Goal: Task Accomplishment & Management: Manage account settings

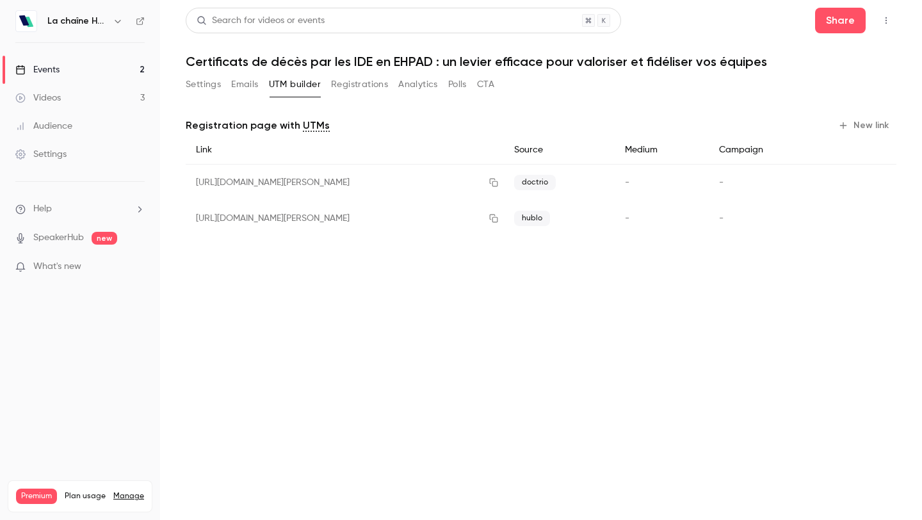
click at [202, 85] on button "Settings" at bounding box center [203, 84] width 35 height 20
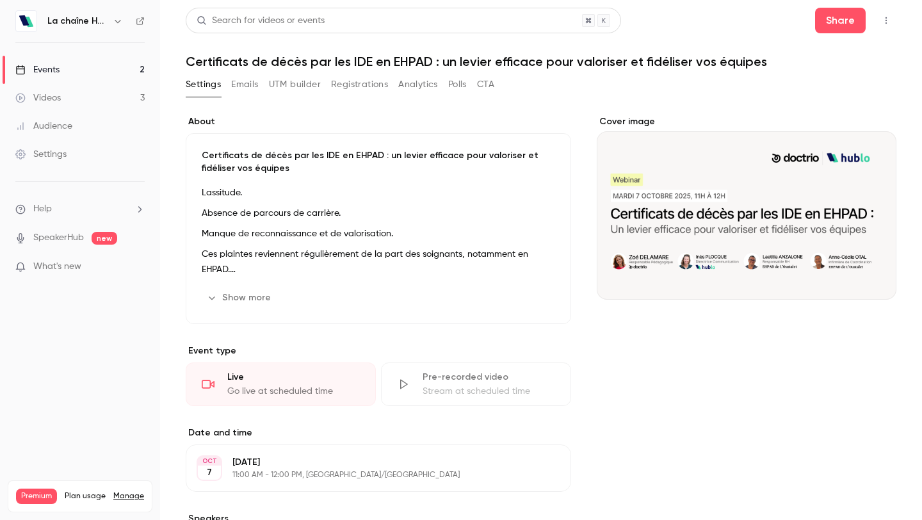
click at [352, 80] on button "Registrations" at bounding box center [359, 84] width 57 height 20
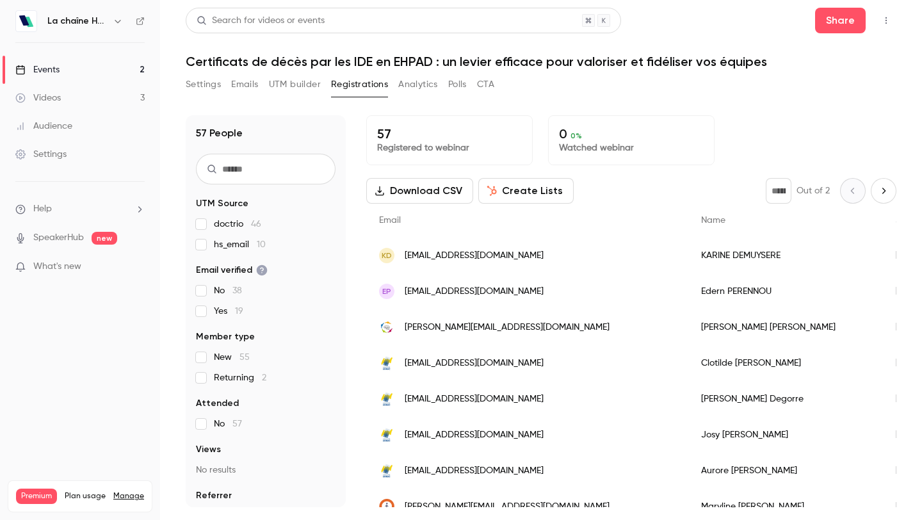
click at [424, 190] on button "Download CSV" at bounding box center [419, 191] width 107 height 26
